Goal: Information Seeking & Learning: Compare options

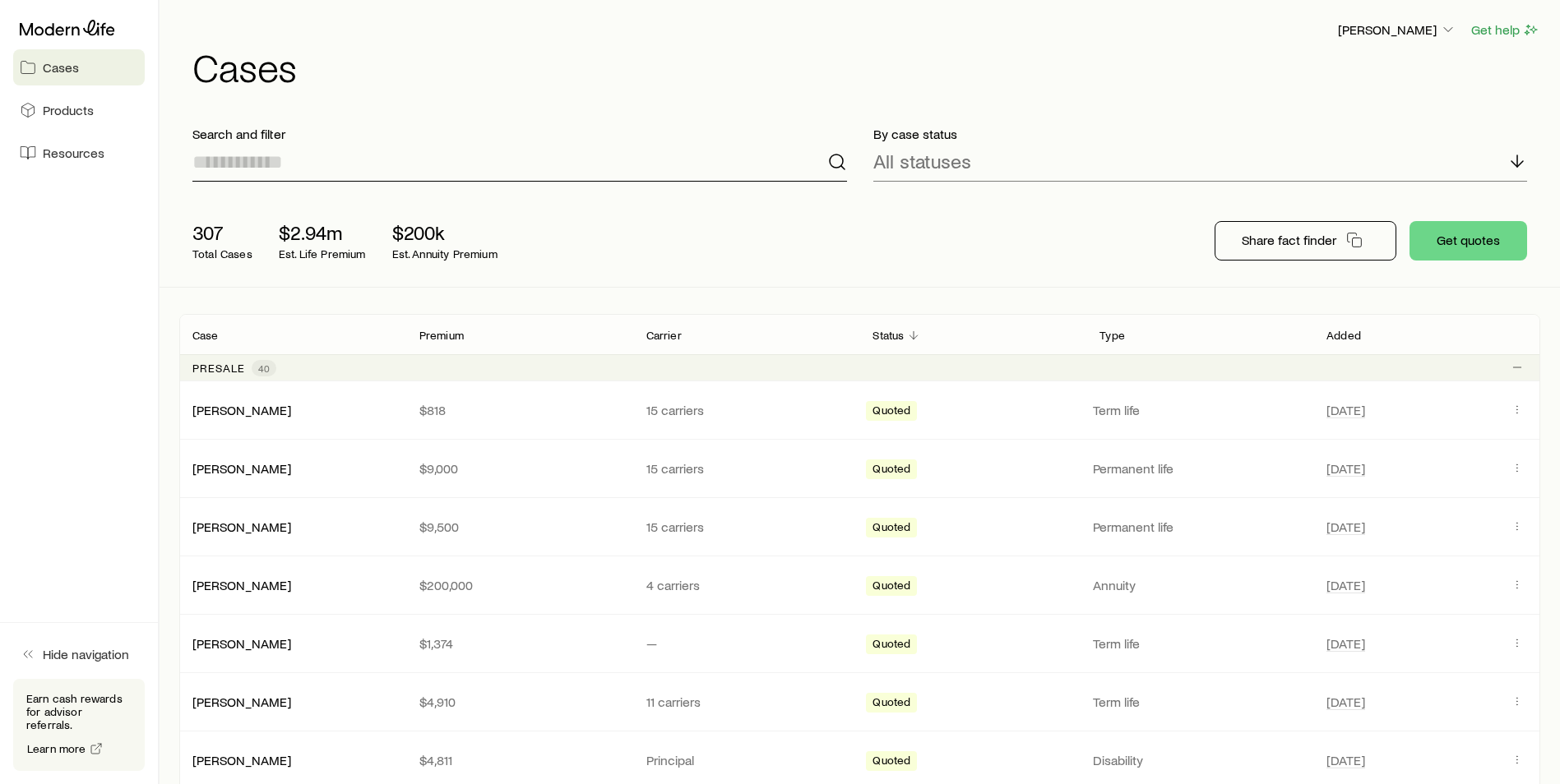
click at [408, 170] on input at bounding box center [520, 162] width 655 height 39
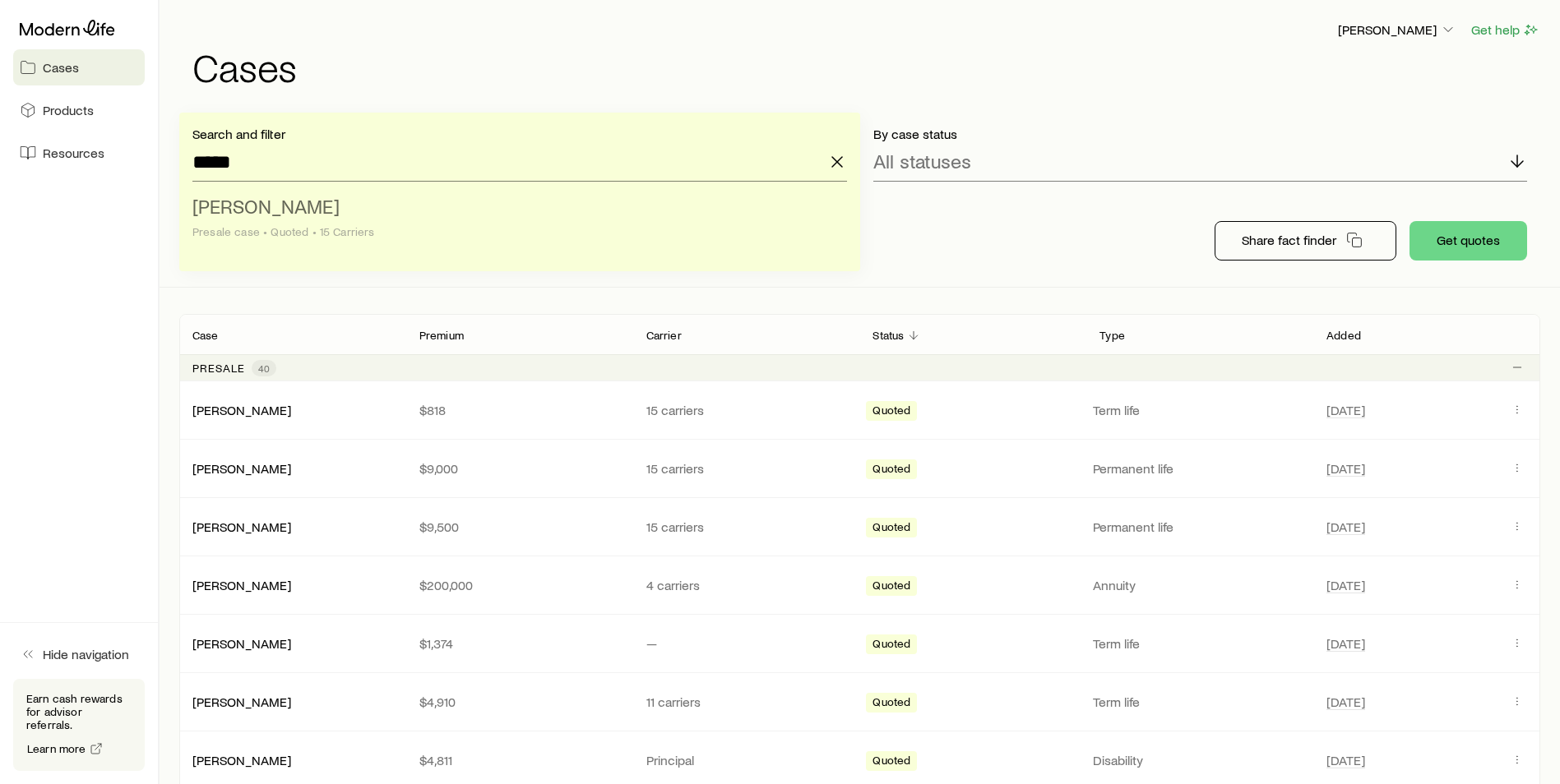
click at [248, 220] on li "[PERSON_NAME] Presale case • Quoted • 15 Carriers" at bounding box center [515, 220] width 645 height 63
type input "**********"
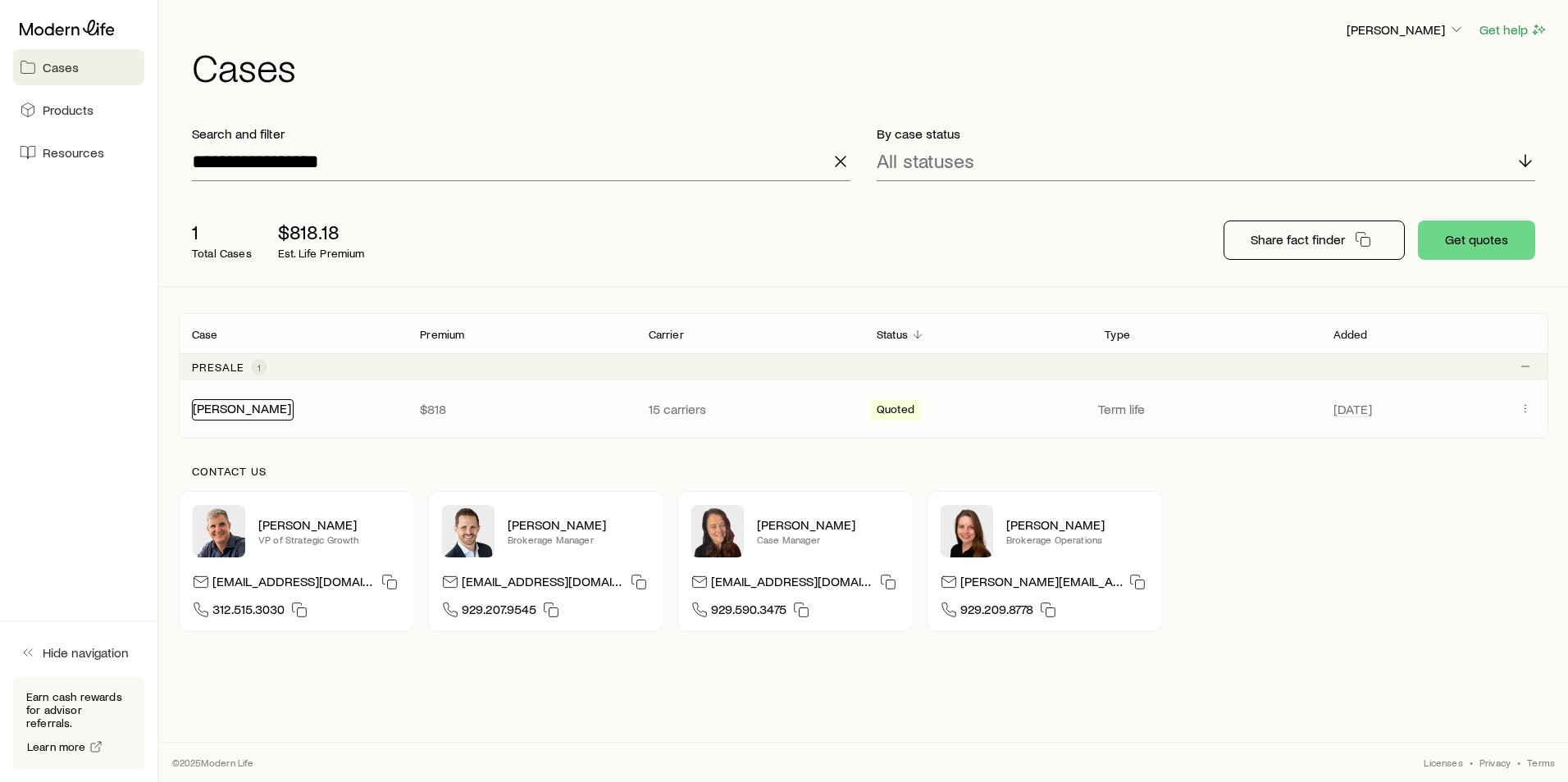
click at [229, 413] on link "[PERSON_NAME]" at bounding box center [242, 408] width 99 height 16
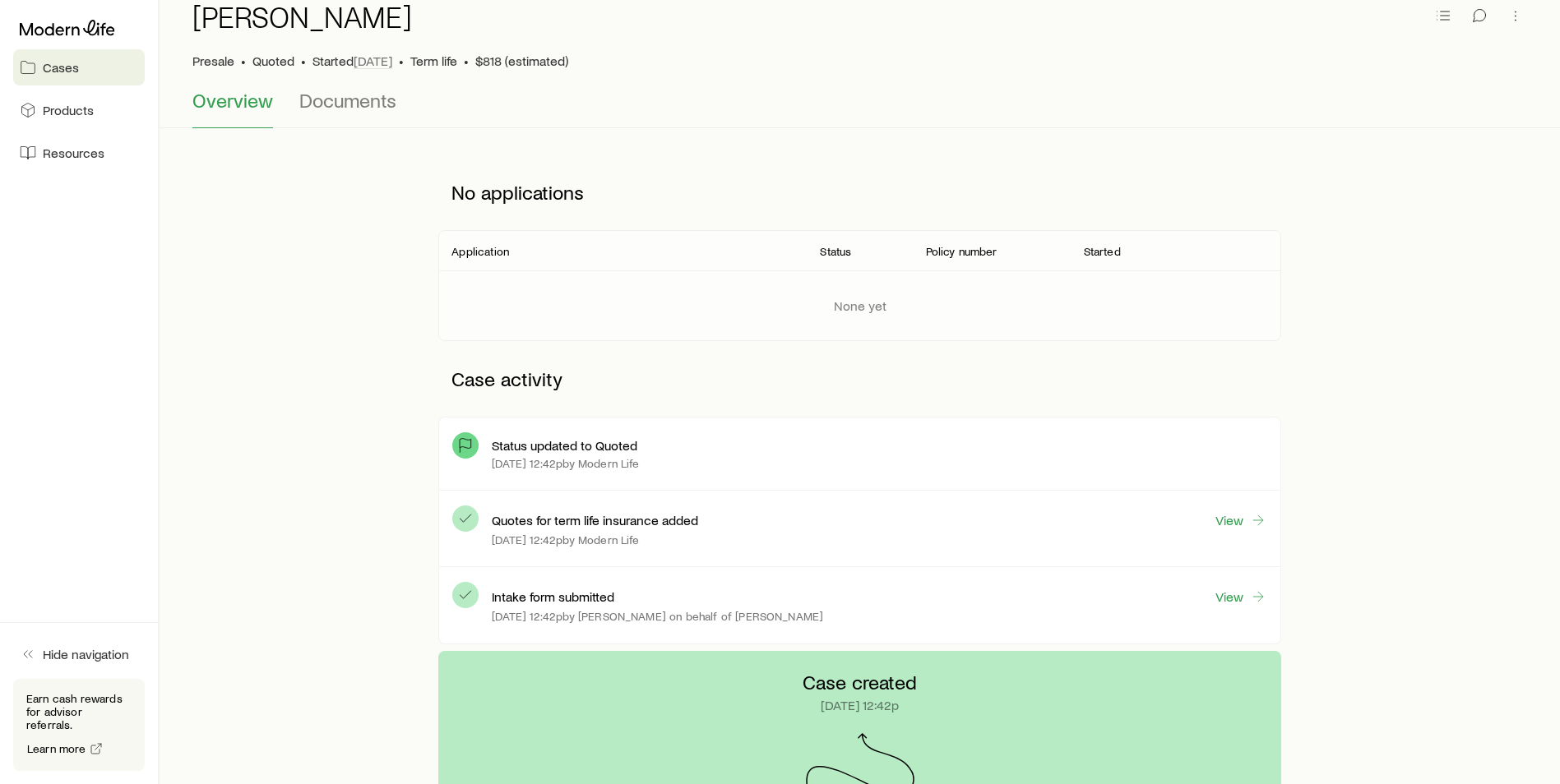
scroll to position [164, 0]
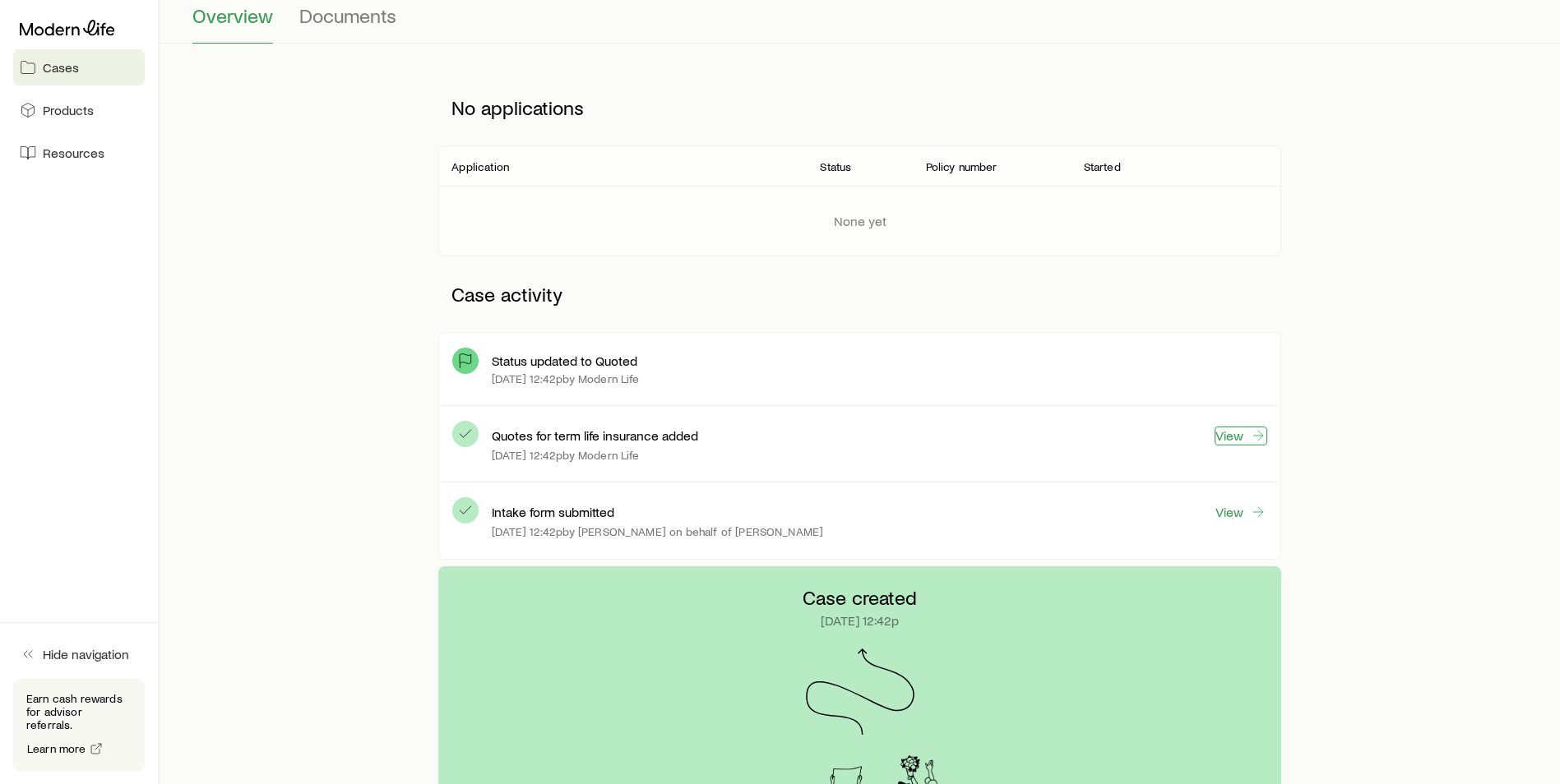
click at [1251, 431] on icon at bounding box center [1258, 436] width 17 height 17
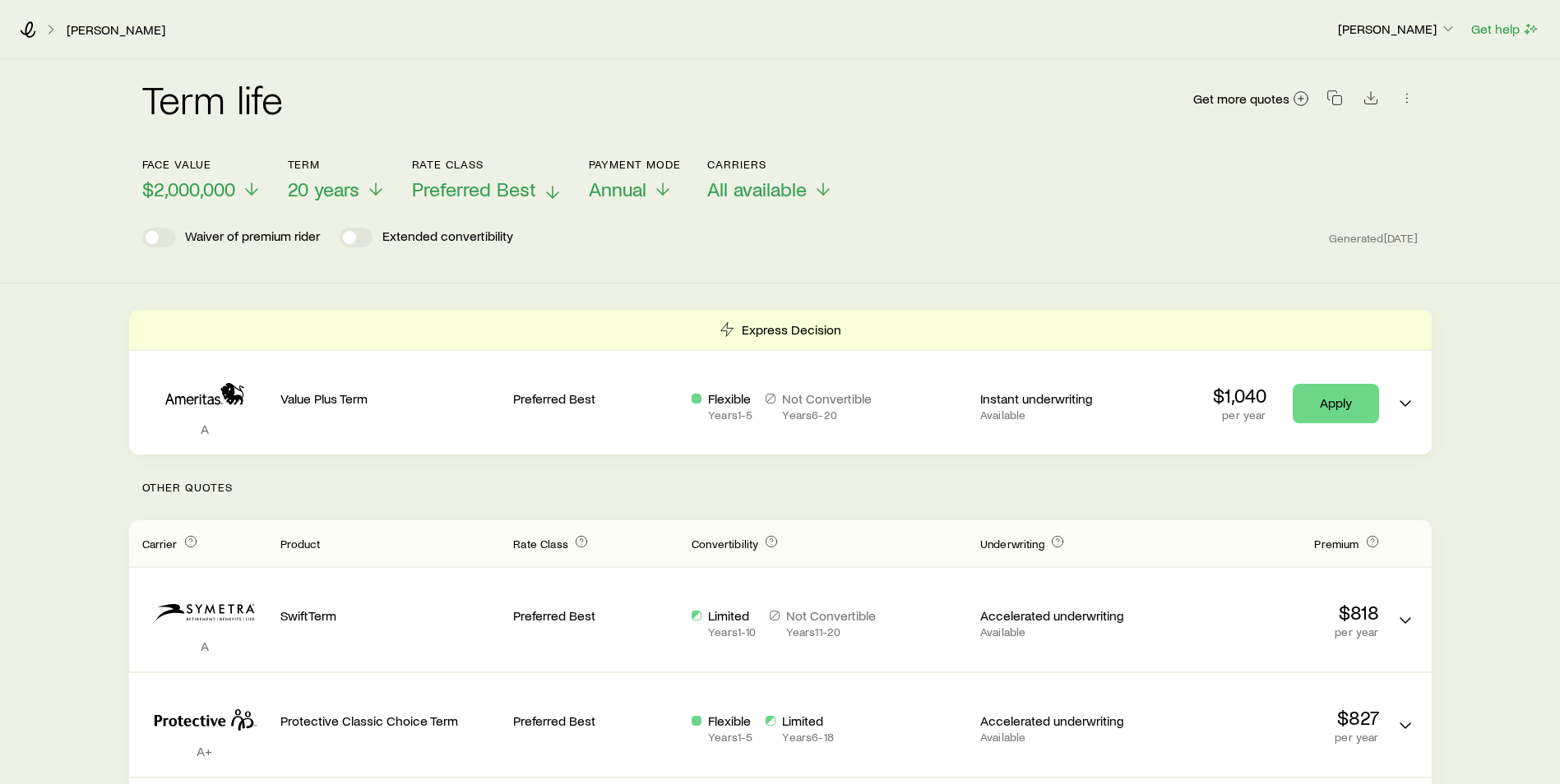
click at [531, 197] on span "Preferred Best" at bounding box center [474, 189] width 124 height 23
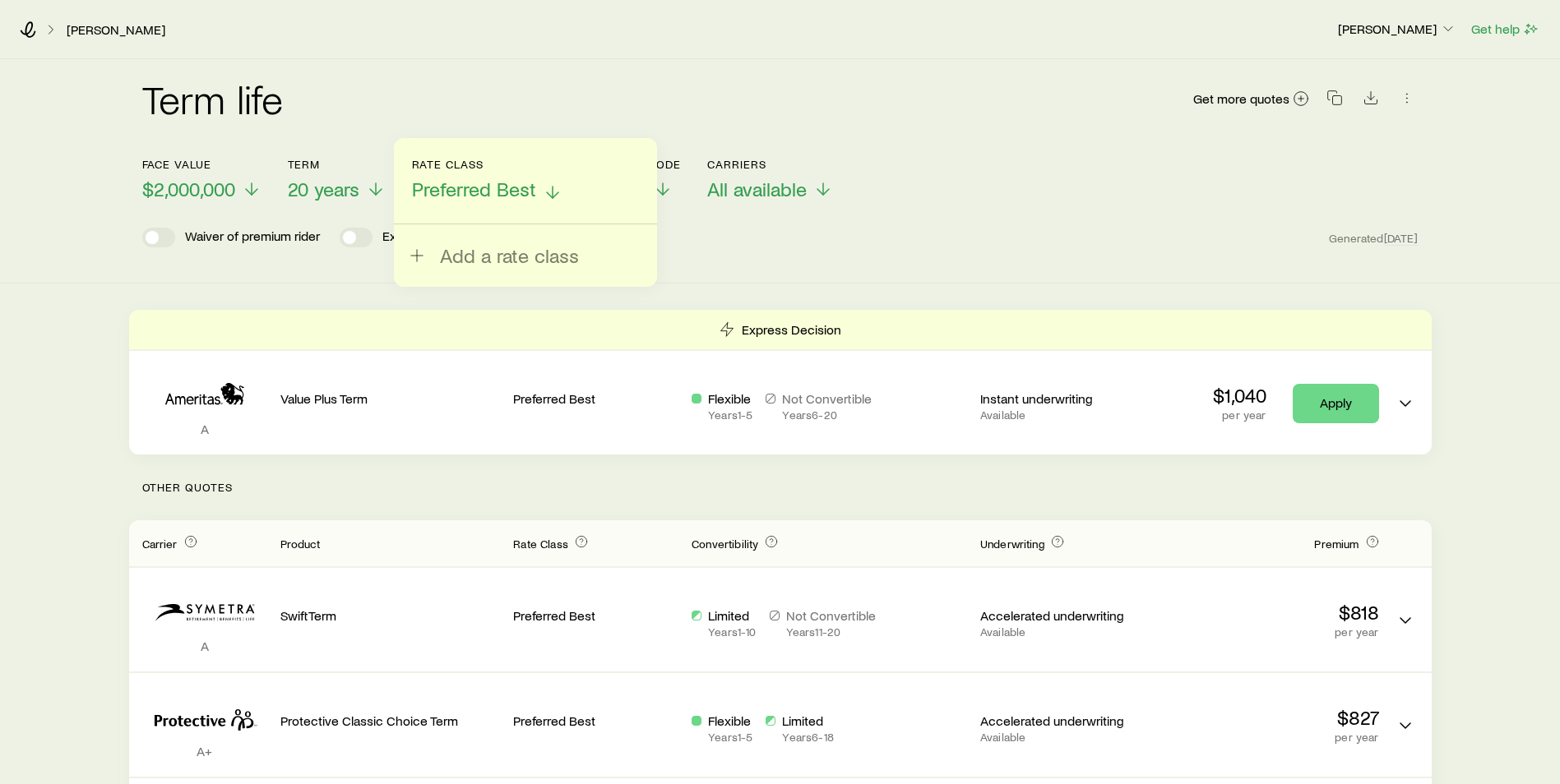
click at [531, 197] on span "Preferred Best" at bounding box center [474, 189] width 124 height 23
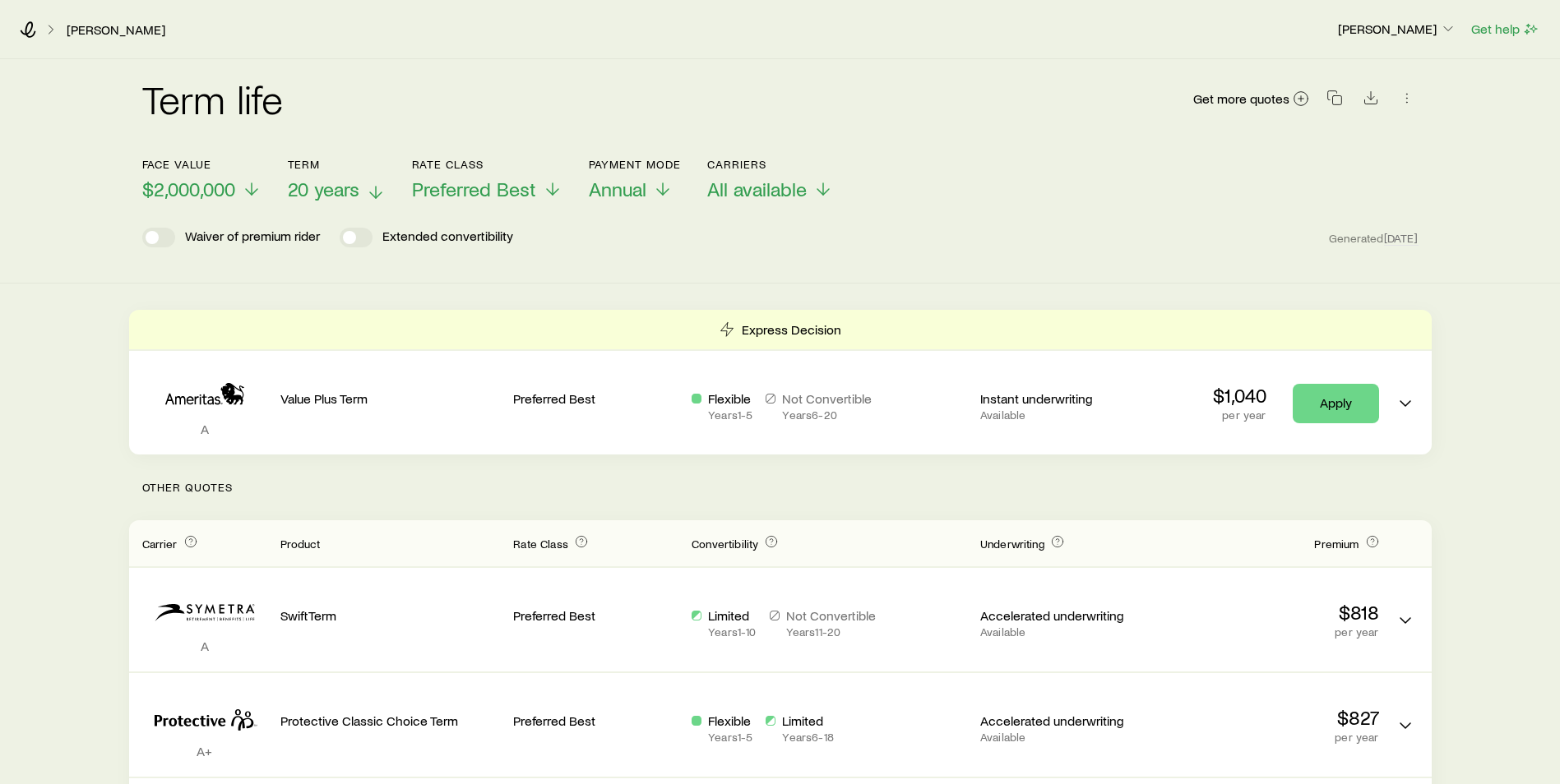
click at [376, 197] on line at bounding box center [376, 192] width 0 height 11
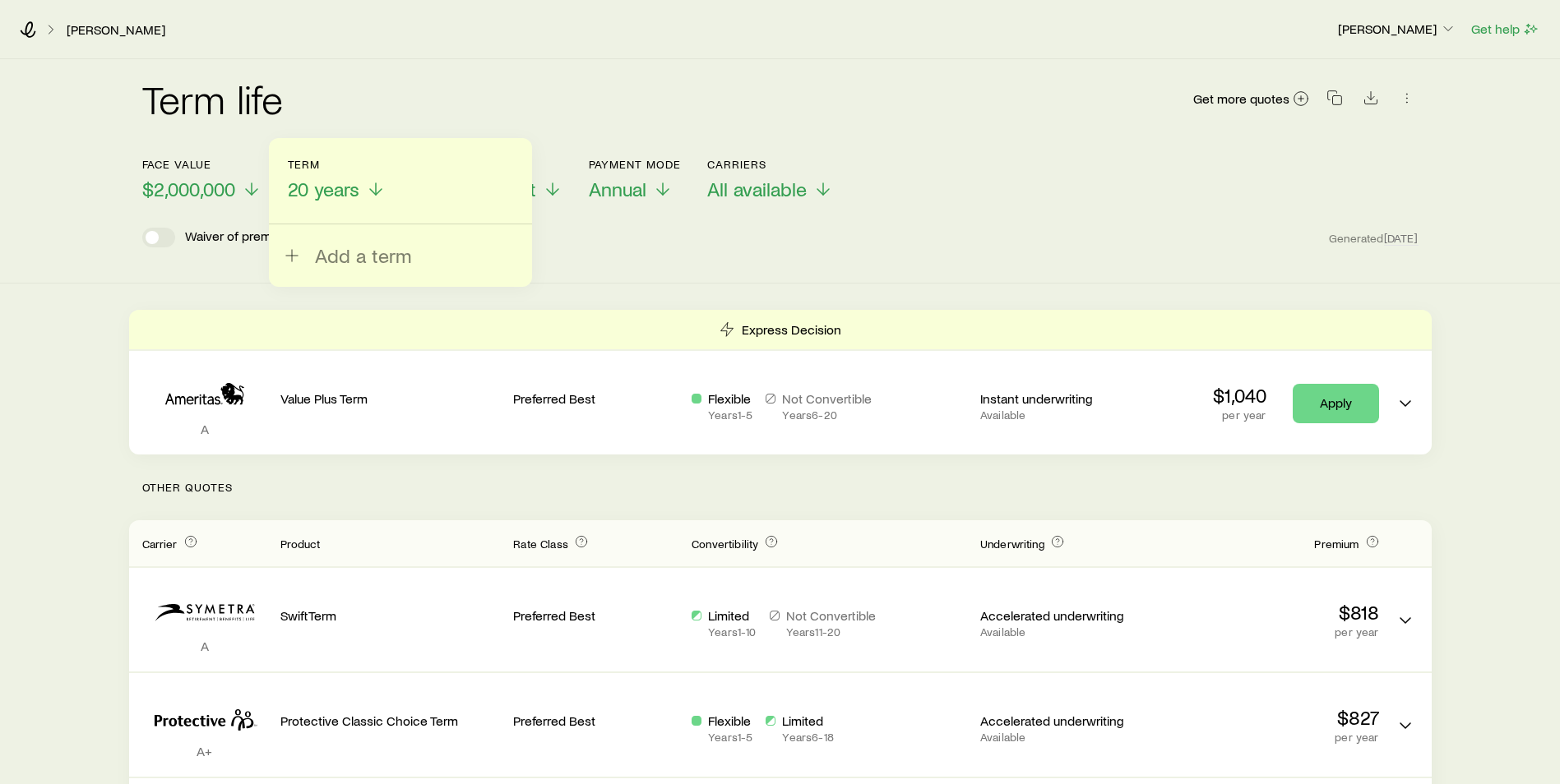
click at [346, 269] on div "Add a term" at bounding box center [400, 213] width 264 height 149
click at [346, 260] on span "Add a term" at bounding box center [363, 256] width 96 height 23
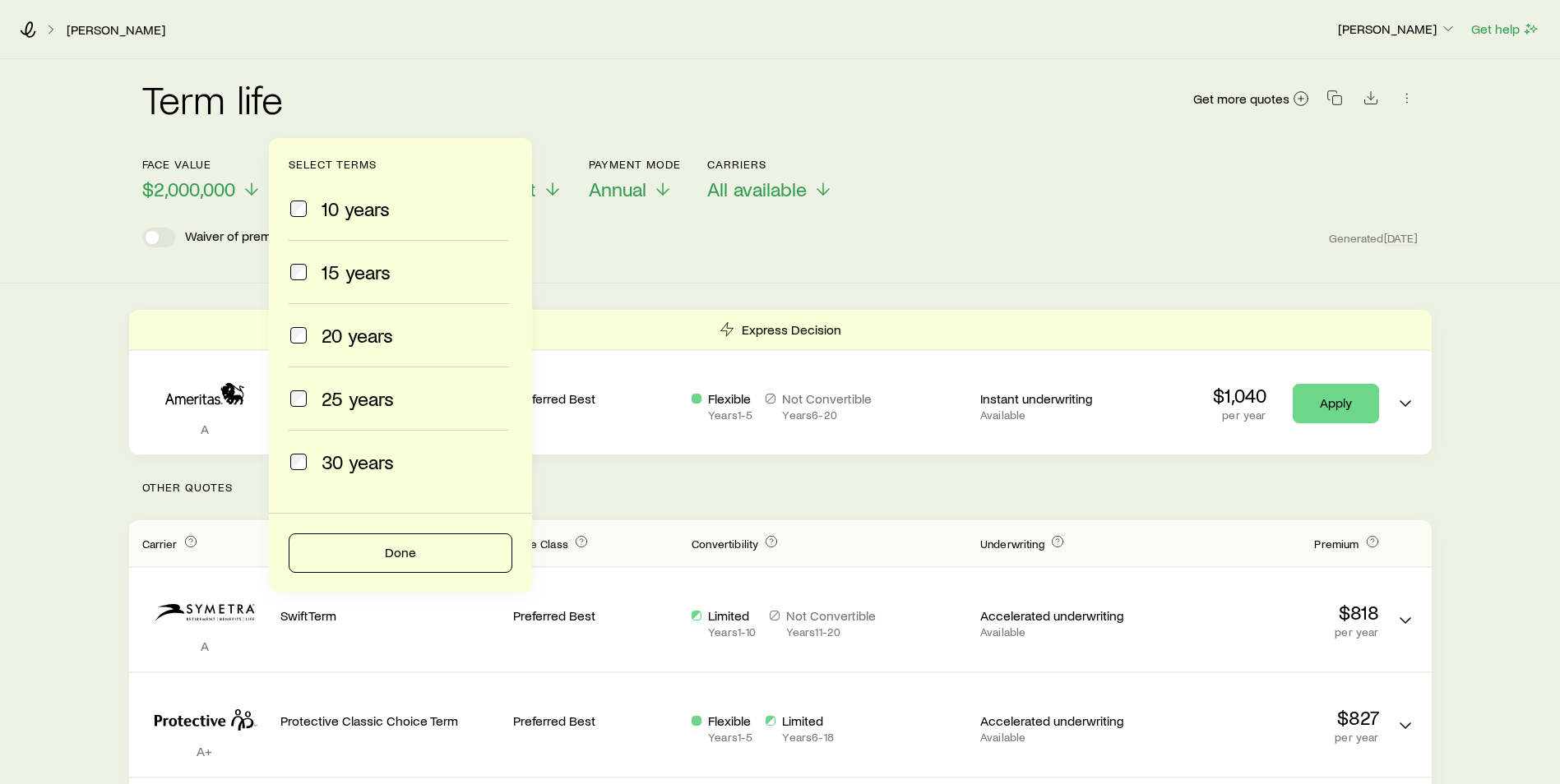
click at [342, 269] on span "15 years" at bounding box center [355, 272] width 69 height 23
click at [384, 553] on button "Done" at bounding box center [401, 553] width 224 height 39
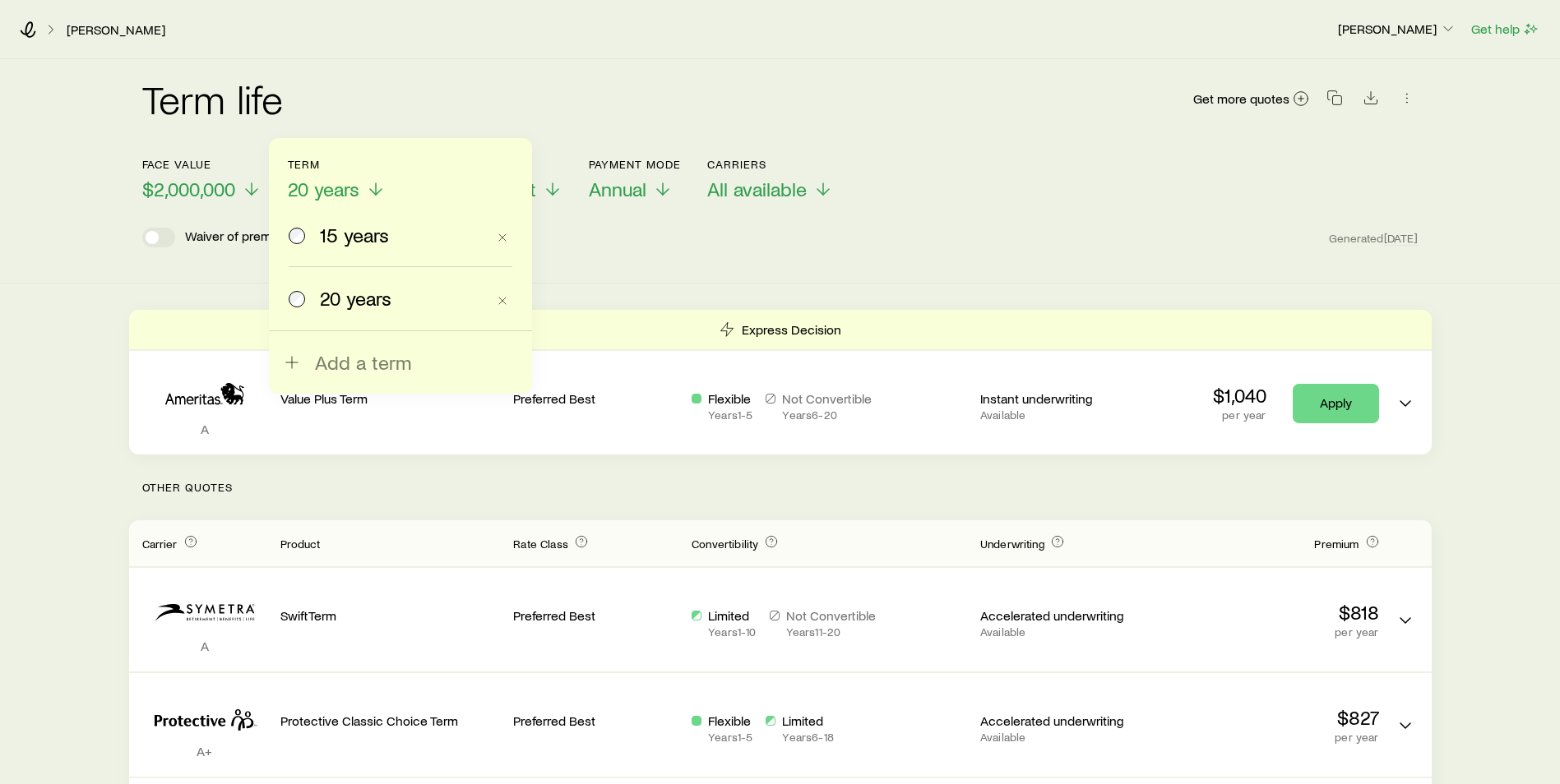
click at [375, 246] on span "15 years" at bounding box center [354, 235] width 69 height 23
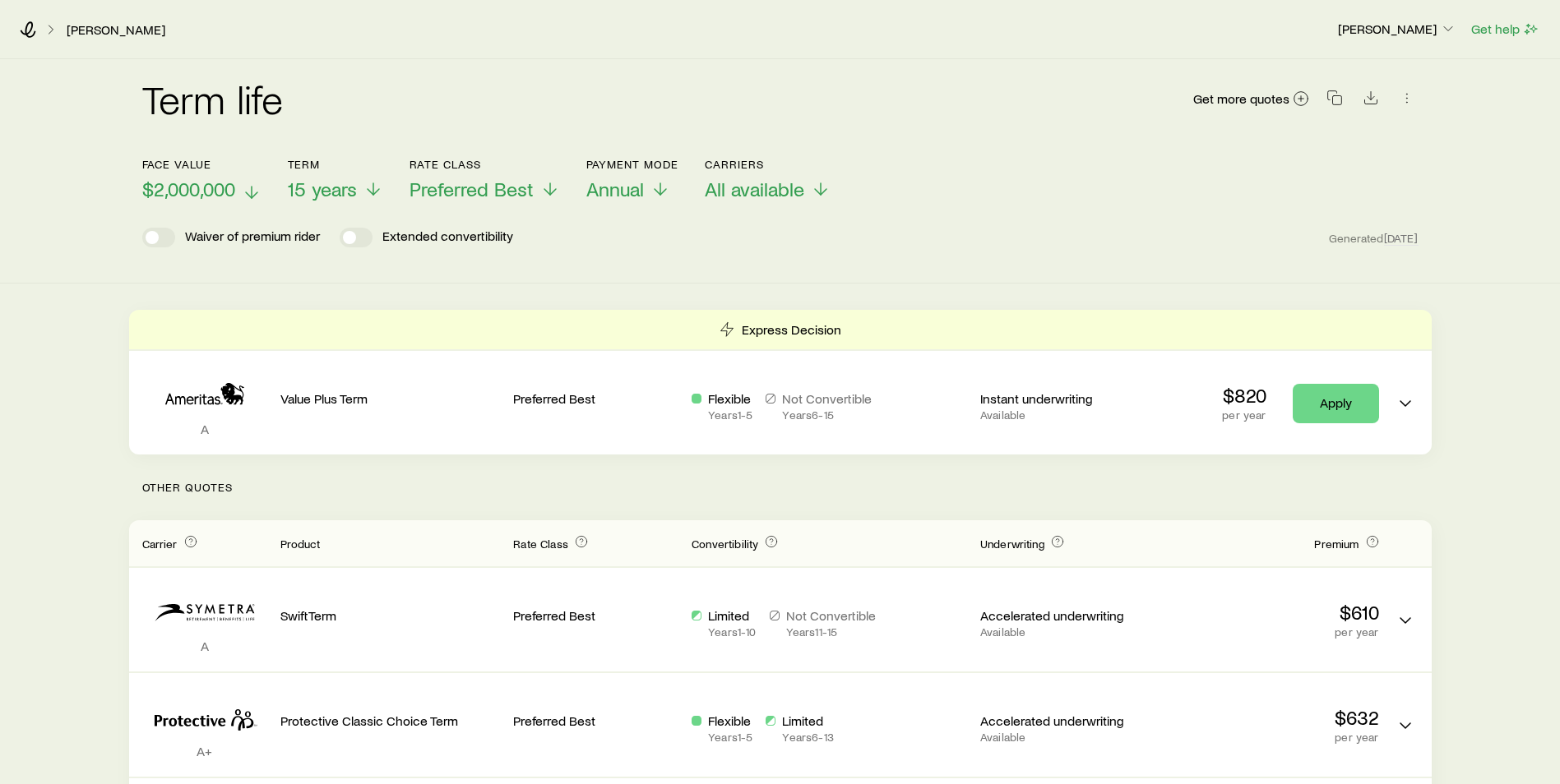
click at [246, 189] on icon at bounding box center [251, 192] width 20 height 20
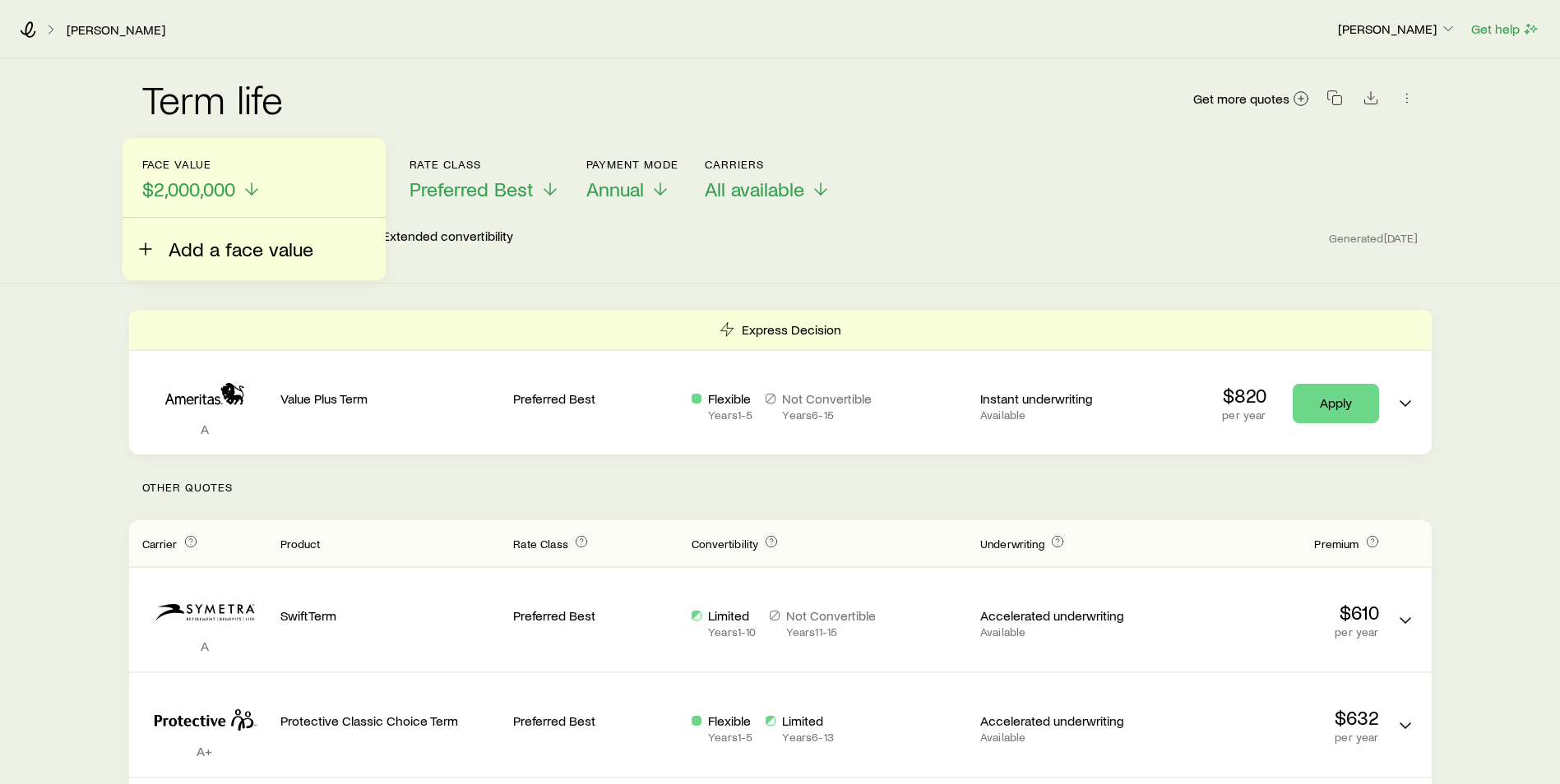
click at [225, 254] on span "Add a face value" at bounding box center [241, 249] width 144 height 23
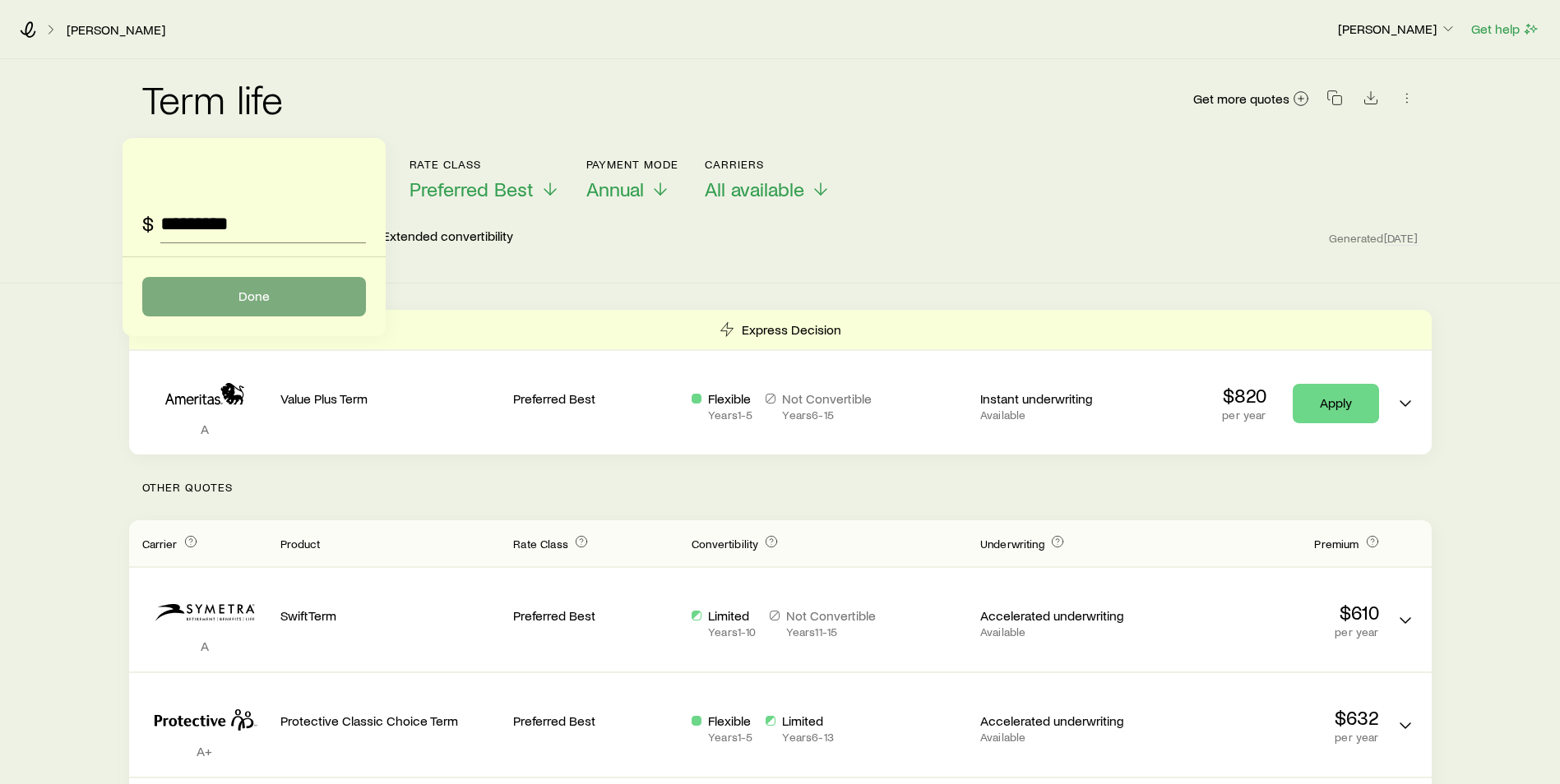
type input "*********"
click at [230, 298] on button "Done" at bounding box center [255, 297] width 224 height 39
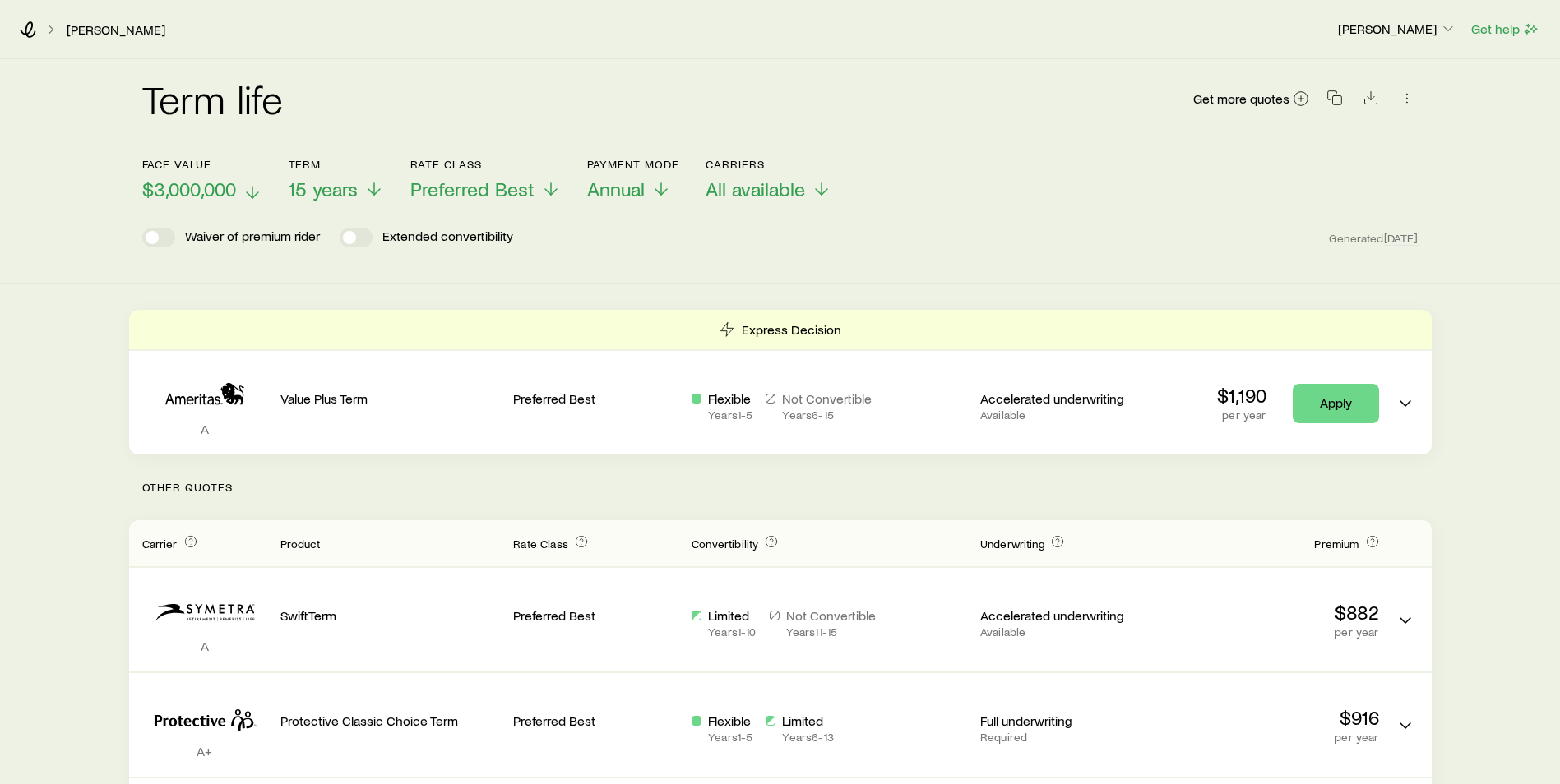
click at [254, 185] on icon at bounding box center [252, 192] width 20 height 20
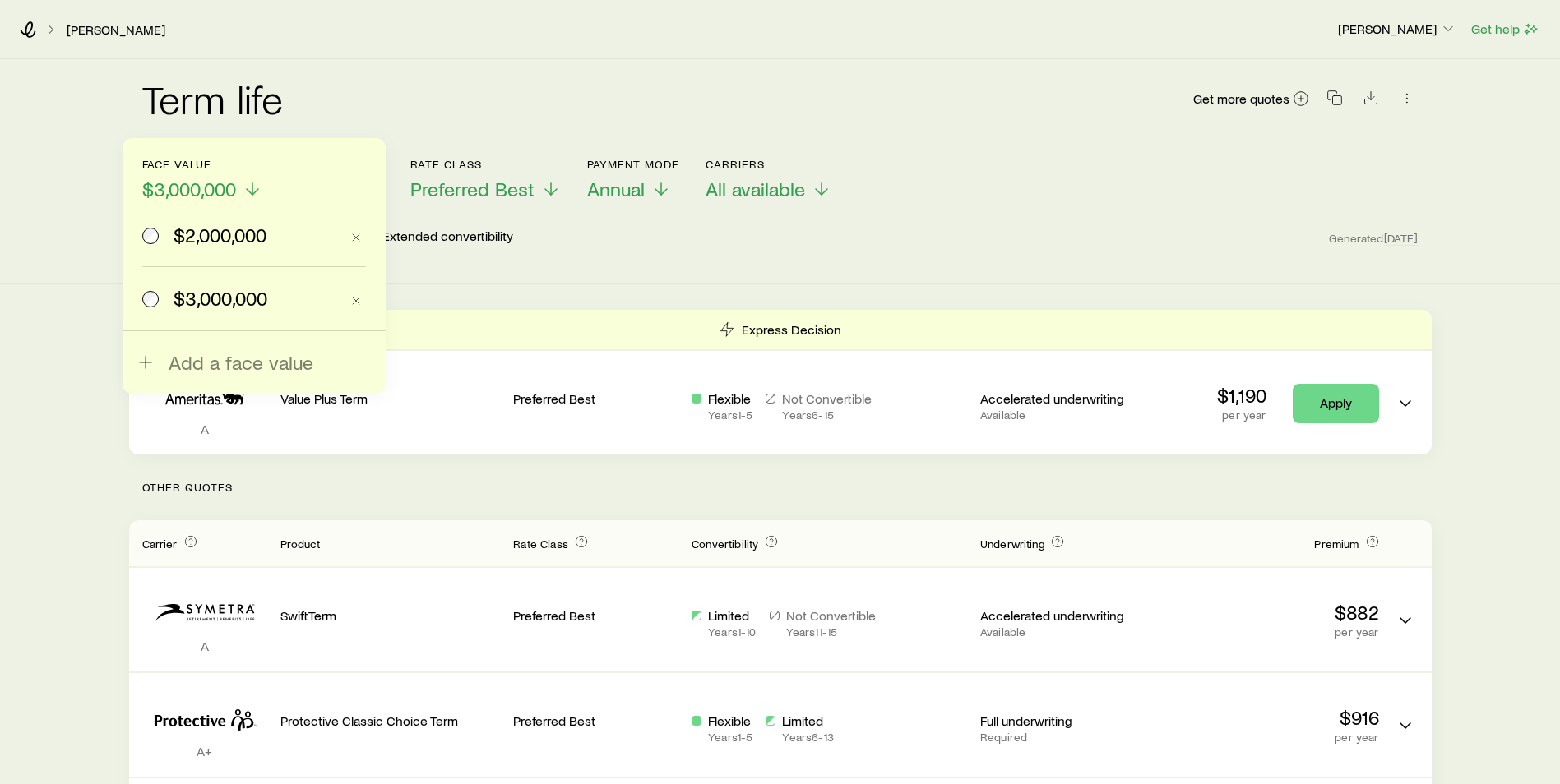
click at [226, 235] on span "$2,000,000" at bounding box center [220, 235] width 93 height 23
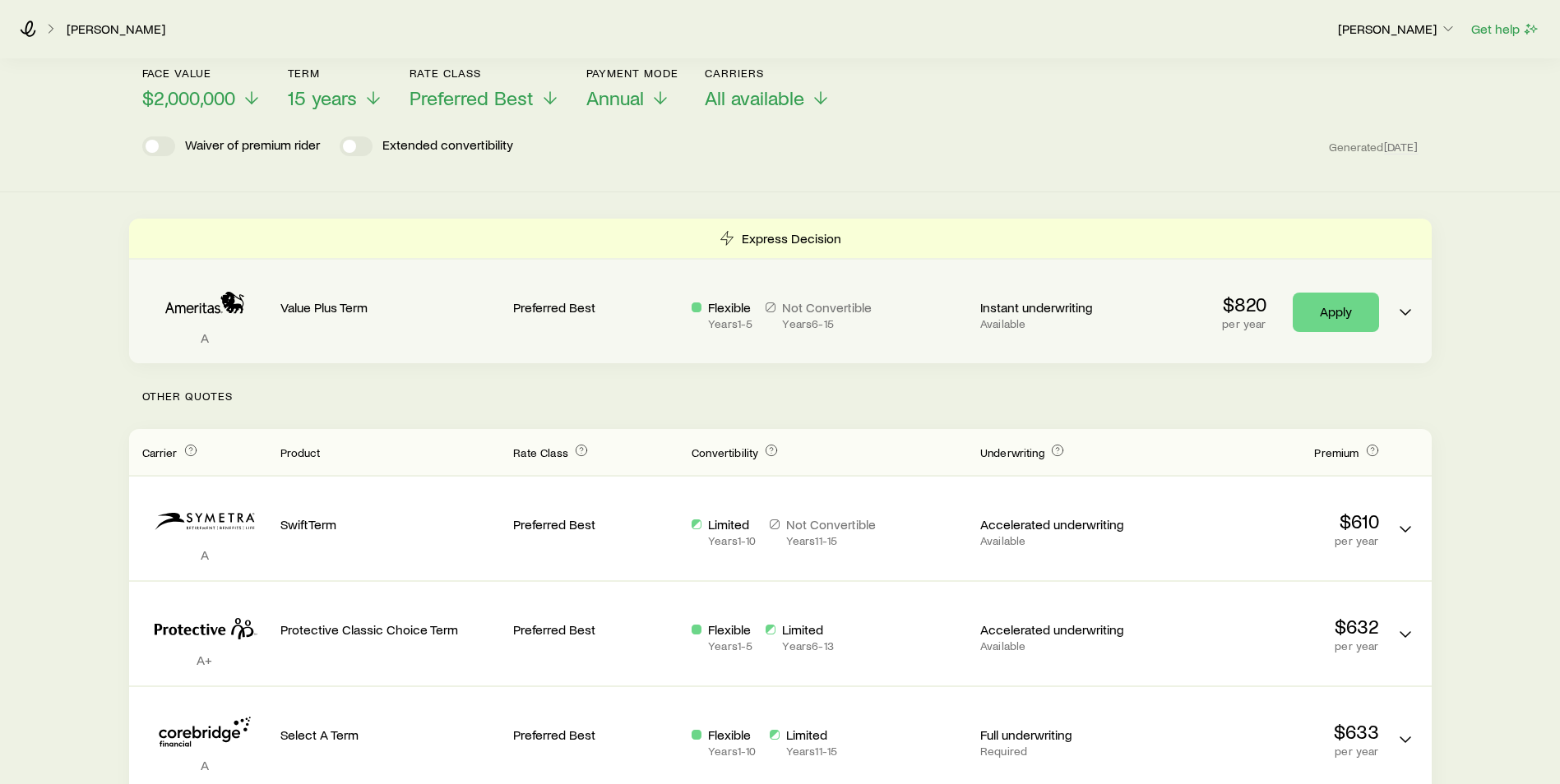
scroll to position [164, 0]
